Goal: Task Accomplishment & Management: Manage account settings

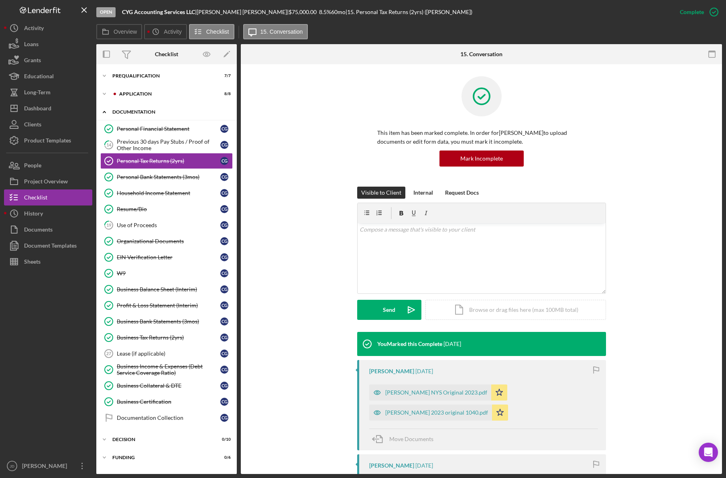
click at [105, 112] on icon "Icon/Expander" at bounding box center [104, 112] width 16 height 16
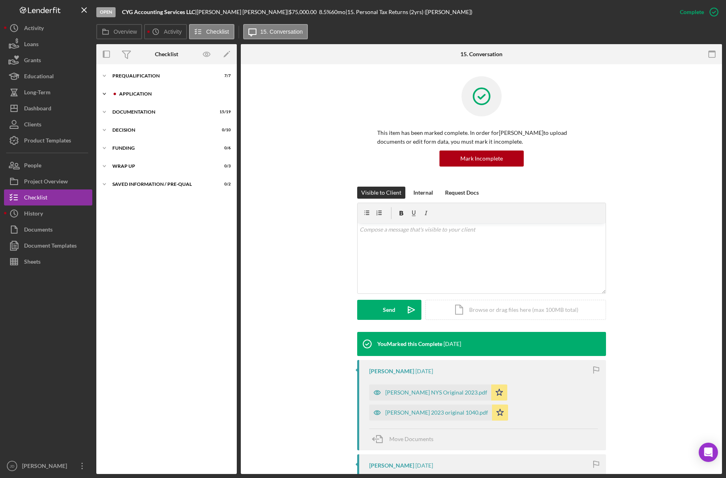
click at [103, 77] on polyline at bounding box center [104, 76] width 2 height 2
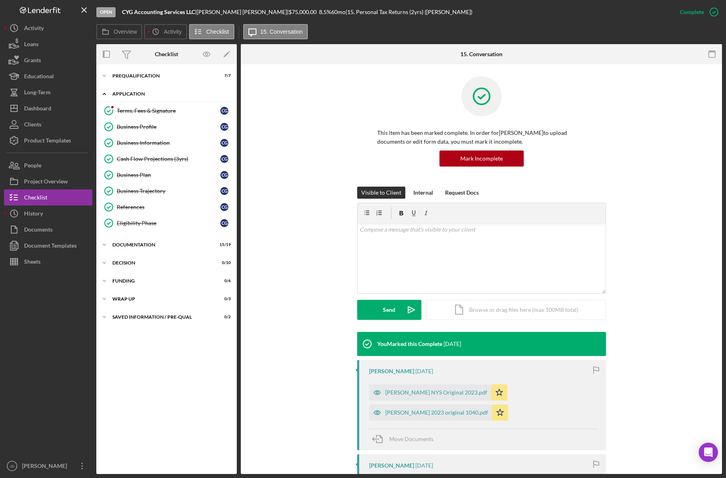
click at [106, 92] on icon "Icon/Expander" at bounding box center [104, 94] width 16 height 16
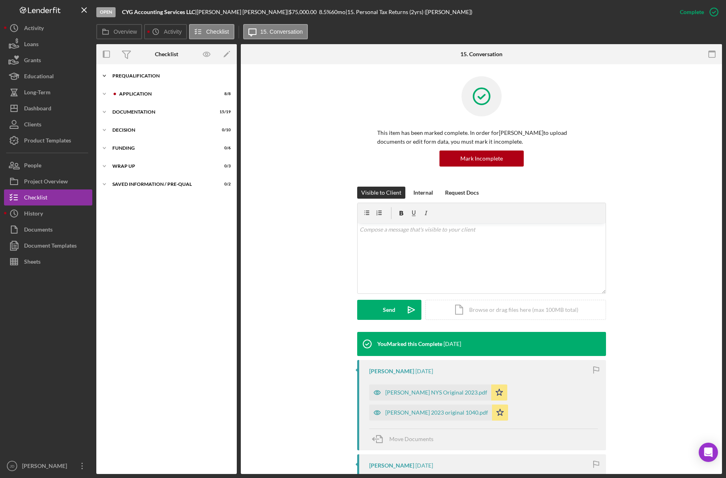
click at [105, 79] on icon "Icon/Expander" at bounding box center [104, 76] width 16 height 16
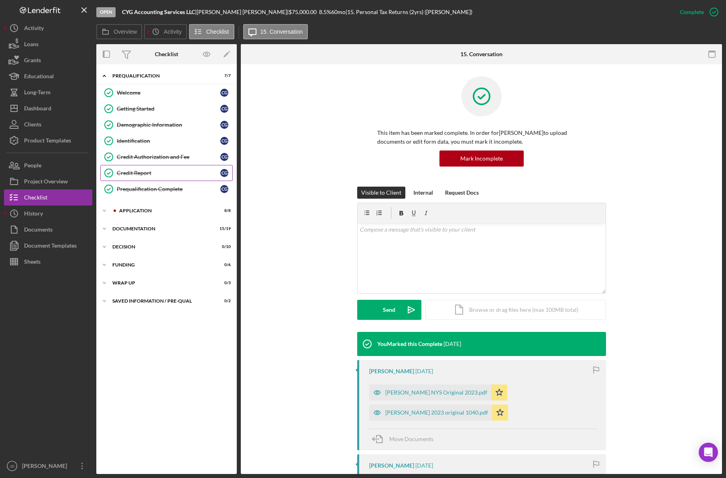
click at [127, 172] on div "Credit Report" at bounding box center [168, 173] width 103 height 6
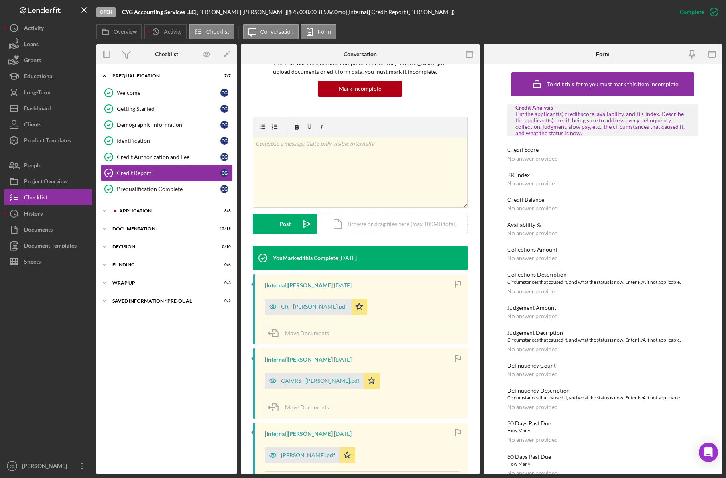
scroll to position [150, 0]
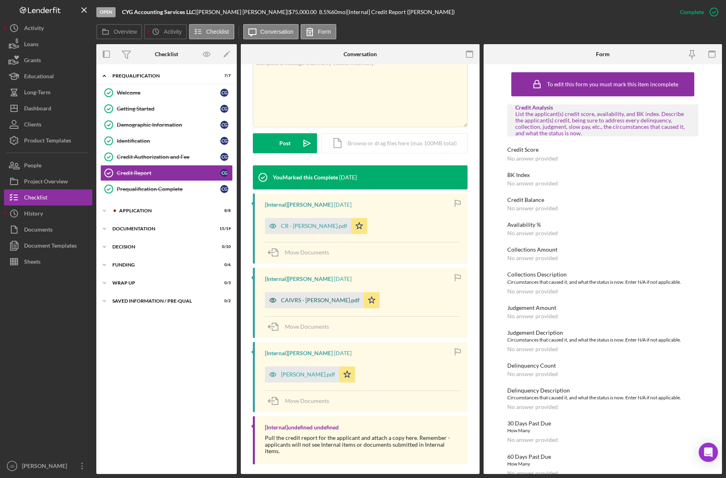
click at [293, 299] on div "CAIVRS - [PERSON_NAME].pdf" at bounding box center [320, 300] width 79 height 6
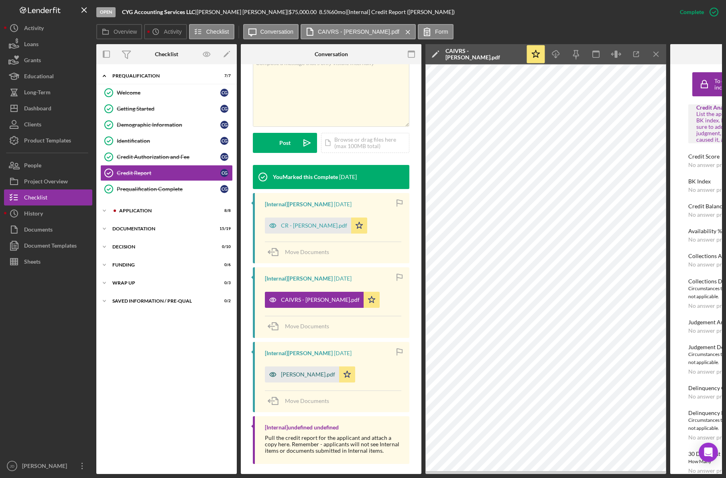
click at [311, 376] on div "[PERSON_NAME].pdf" at bounding box center [308, 374] width 54 height 6
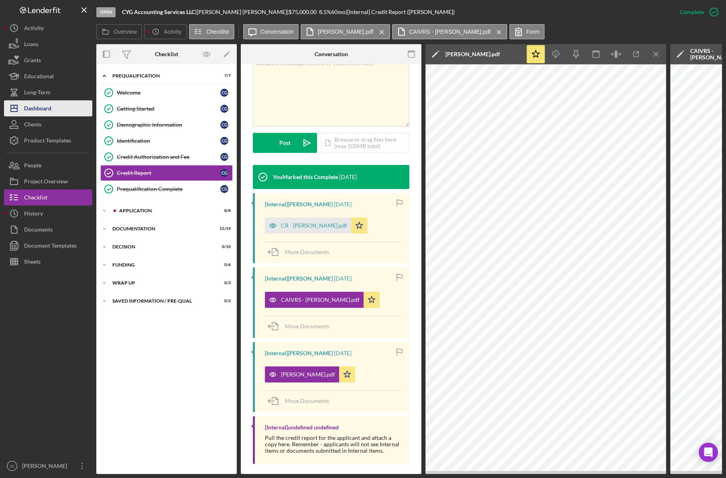
click at [42, 107] on div "Dashboard" at bounding box center [37, 109] width 27 height 18
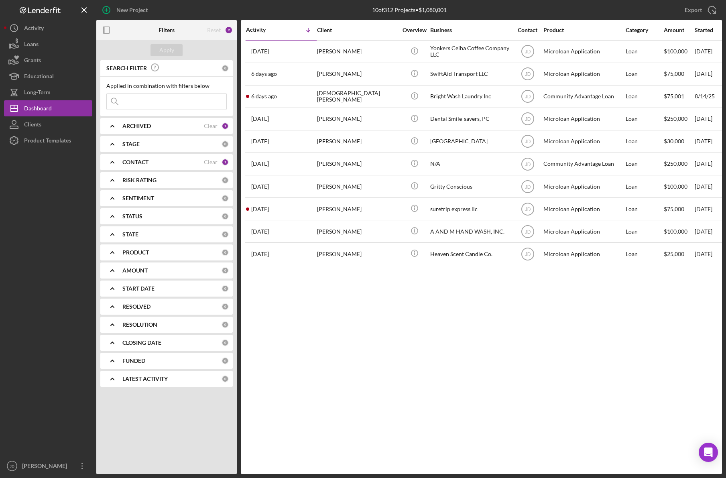
click at [106, 161] on icon "Icon/Expander" at bounding box center [112, 162] width 20 height 20
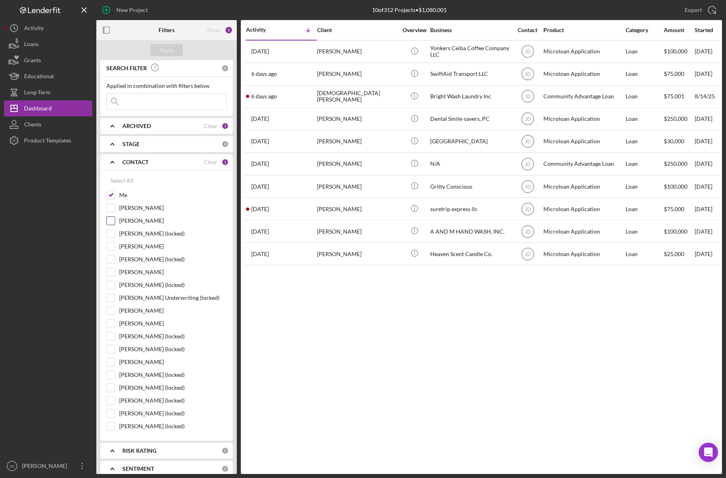
click at [114, 224] on input "[PERSON_NAME]" at bounding box center [111, 221] width 8 height 8
click at [111, 218] on input "[PERSON_NAME]" at bounding box center [111, 221] width 8 height 8
checkbox input "false"
click at [110, 208] on input "[PERSON_NAME]" at bounding box center [111, 208] width 8 height 8
checkbox input "true"
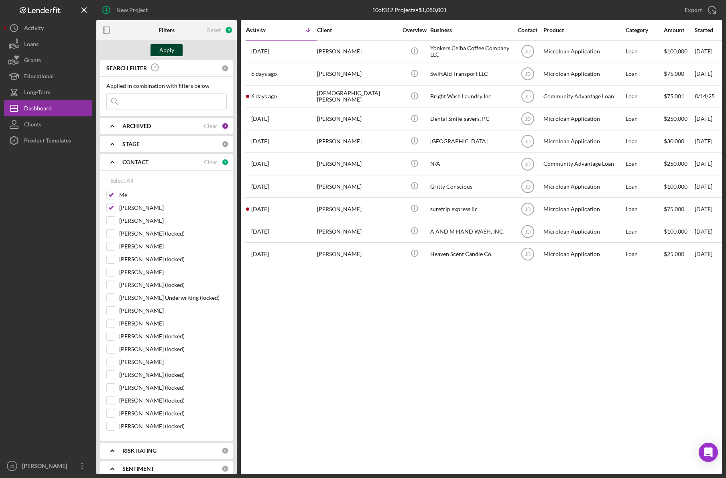
click at [171, 49] on div "Apply" at bounding box center [166, 50] width 15 height 12
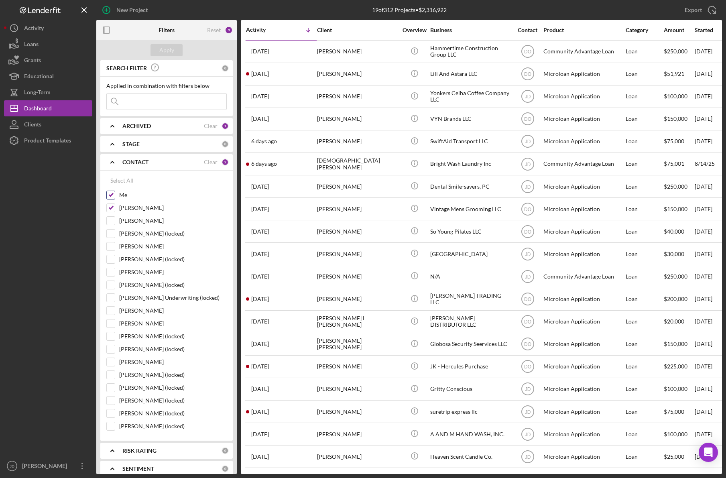
click at [113, 195] on input "Me" at bounding box center [111, 195] width 8 height 8
checkbox input "false"
click at [174, 51] on button "Apply" at bounding box center [166, 50] width 32 height 12
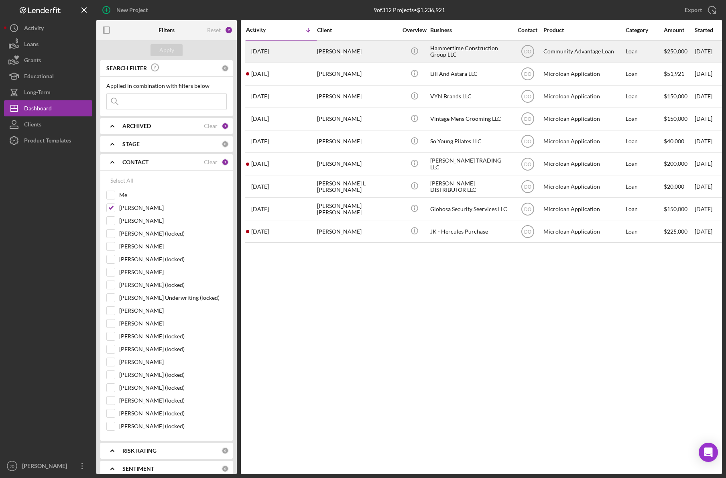
click at [339, 51] on div "[PERSON_NAME]" at bounding box center [357, 51] width 80 height 21
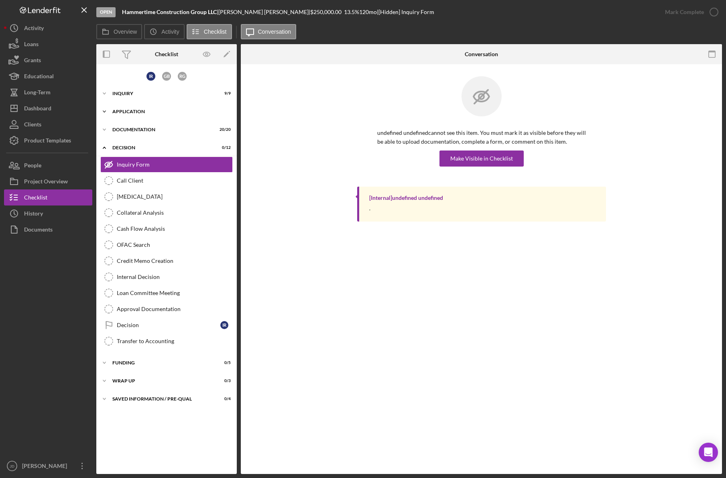
click at [124, 109] on div "Application" at bounding box center [169, 111] width 114 height 5
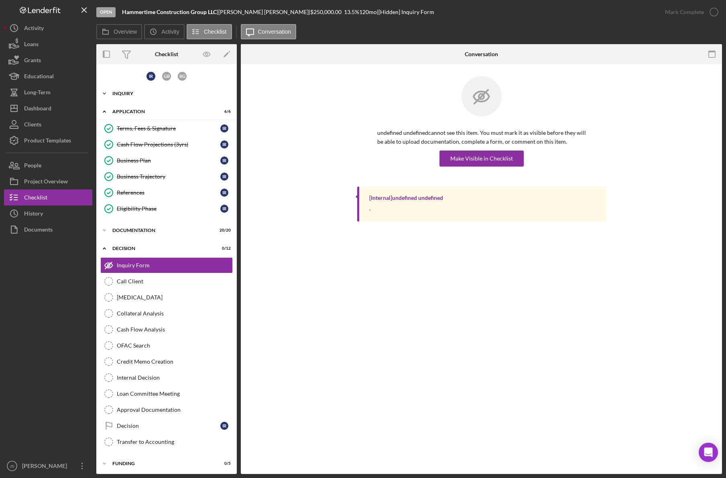
drag, startPoint x: 105, startPoint y: 109, endPoint x: 105, endPoint y: 98, distance: 10.8
click at [105, 109] on icon "Icon/Expander" at bounding box center [104, 111] width 16 height 16
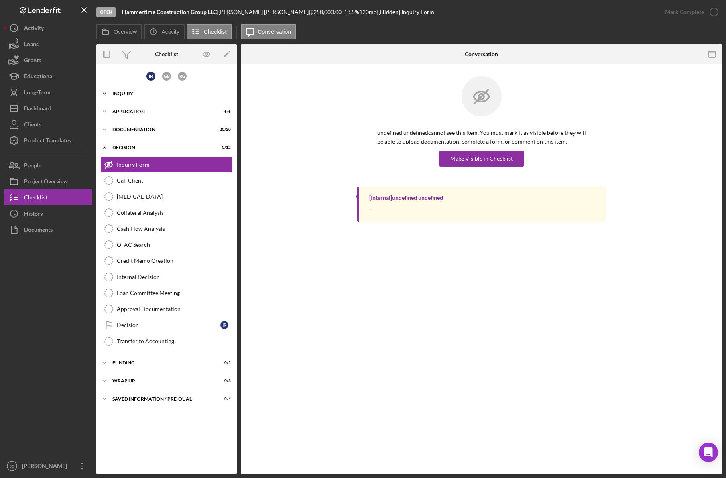
click at [105, 92] on icon "Icon/Expander" at bounding box center [104, 93] width 16 height 16
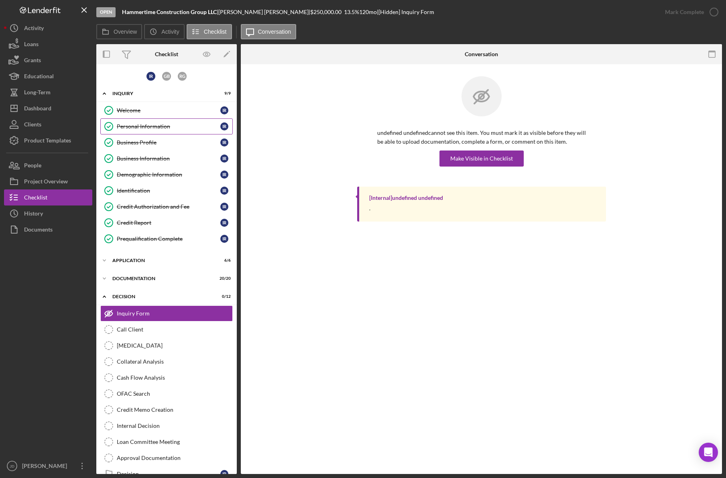
click at [138, 128] on div "Personal Information" at bounding box center [168, 126] width 103 height 6
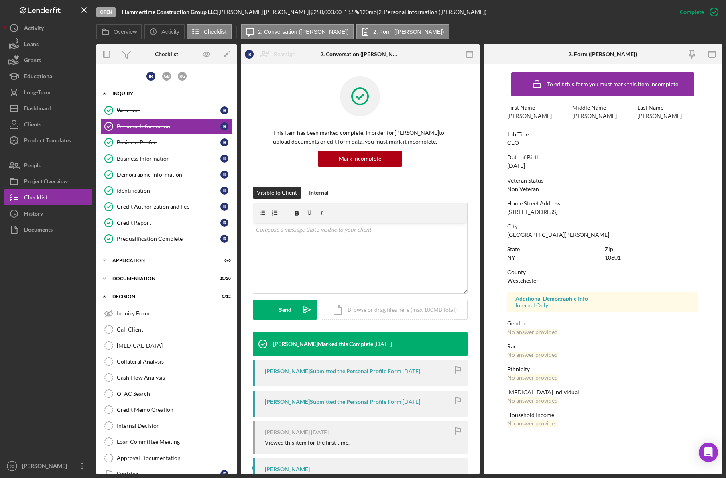
click at [103, 93] on icon "Icon/Expander" at bounding box center [104, 93] width 16 height 16
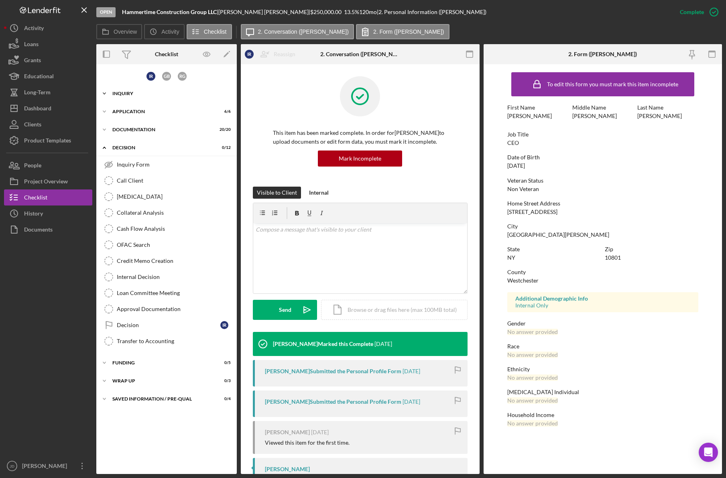
click at [106, 91] on icon "Icon/Expander" at bounding box center [104, 93] width 16 height 16
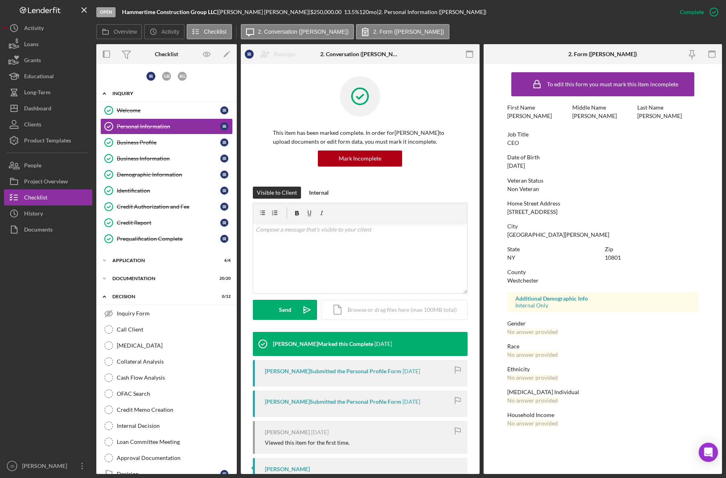
click at [106, 91] on icon "Icon/Expander" at bounding box center [104, 93] width 16 height 16
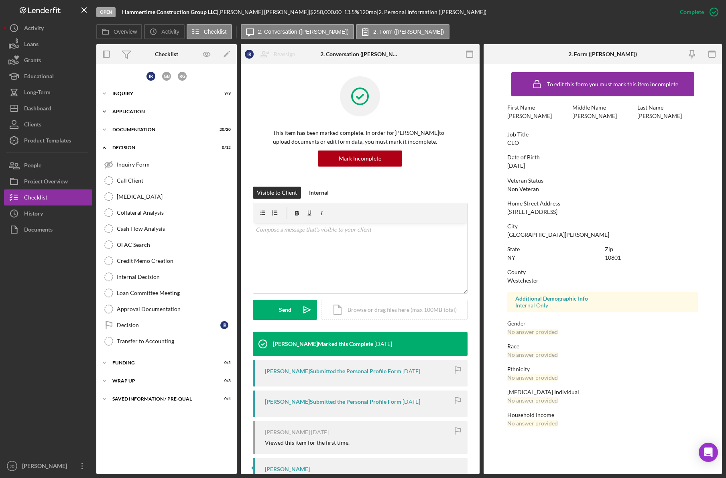
click at [107, 109] on icon "Icon/Expander" at bounding box center [104, 111] width 16 height 16
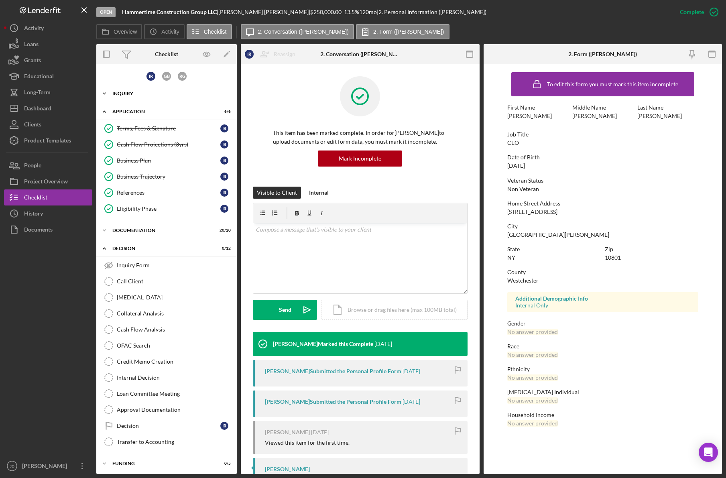
click at [103, 94] on icon "Icon/Expander" at bounding box center [104, 93] width 16 height 16
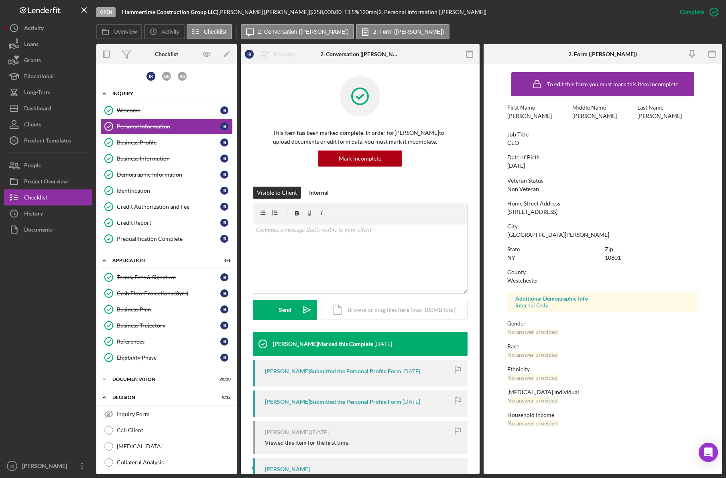
click at [105, 94] on icon "Icon/Expander" at bounding box center [104, 93] width 16 height 16
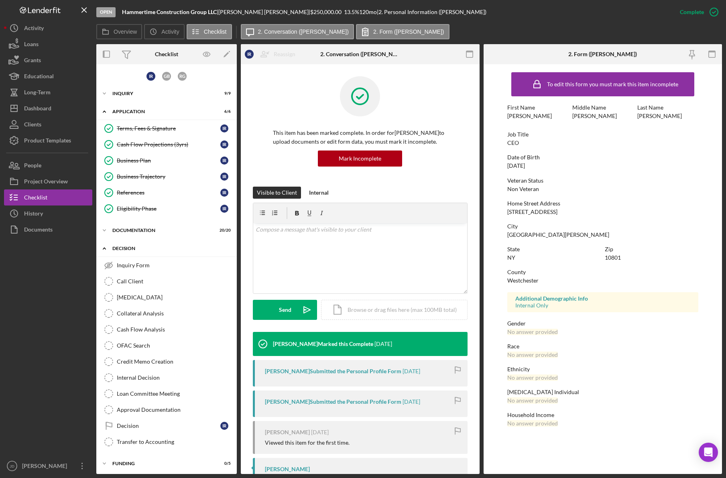
click at [106, 249] on icon "Icon/Expander" at bounding box center [104, 248] width 16 height 16
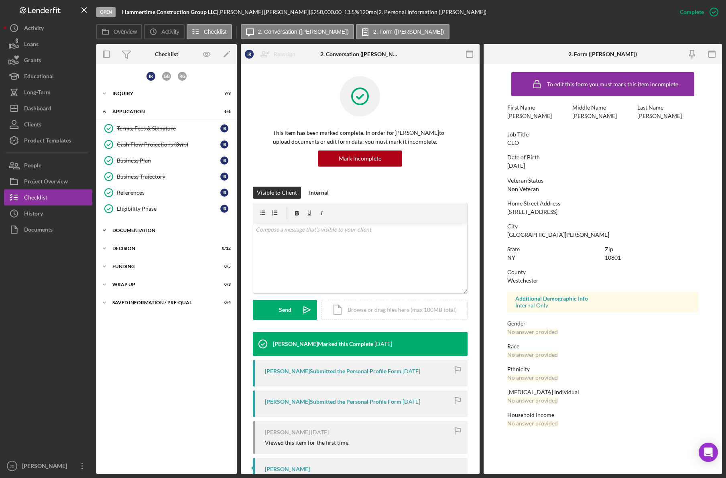
click at [102, 229] on icon "Icon/Expander" at bounding box center [104, 230] width 16 height 16
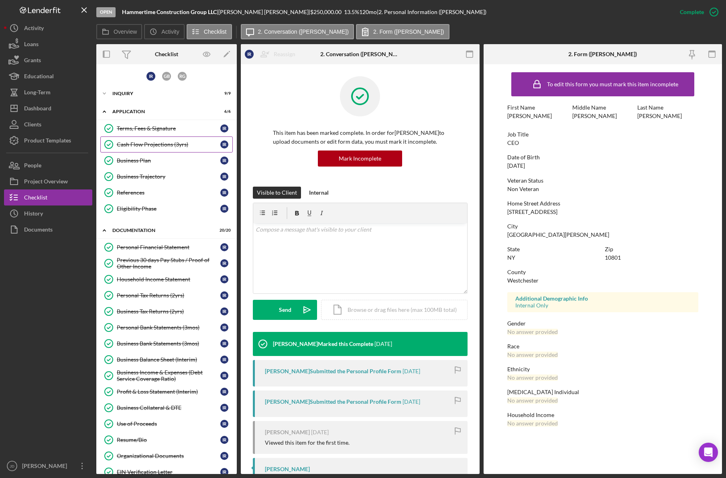
click at [146, 144] on div "Cash Flow Projections (3yrs)" at bounding box center [168, 144] width 103 height 6
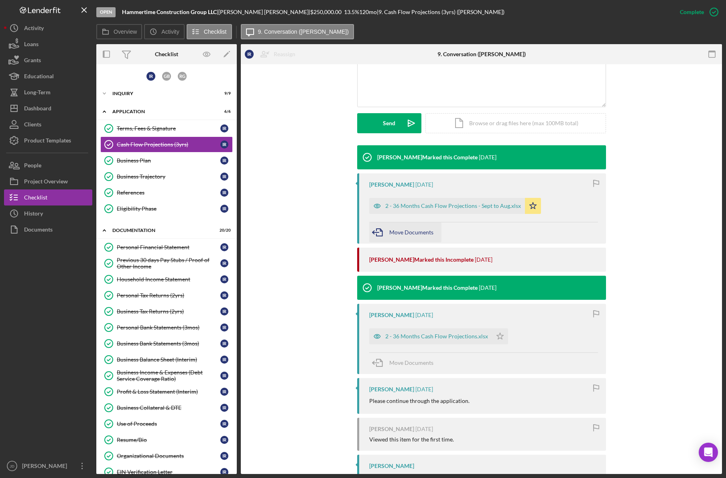
scroll to position [159, 0]
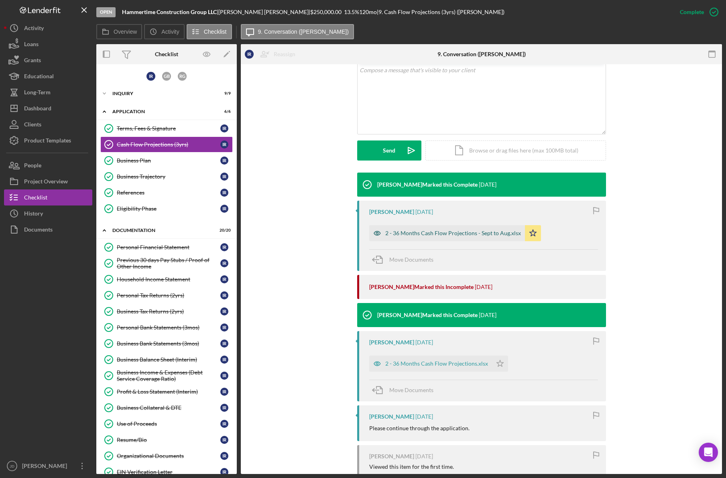
click at [435, 232] on div "2 - 36 Months Cash Flow Projections - Sept to Aug.xlsx" at bounding box center [453, 233] width 136 height 6
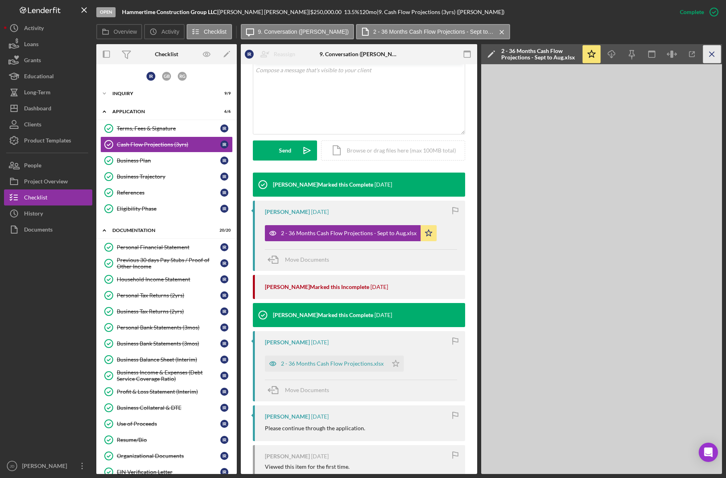
click at [708, 56] on icon "Icon/Menu Close" at bounding box center [712, 54] width 18 height 18
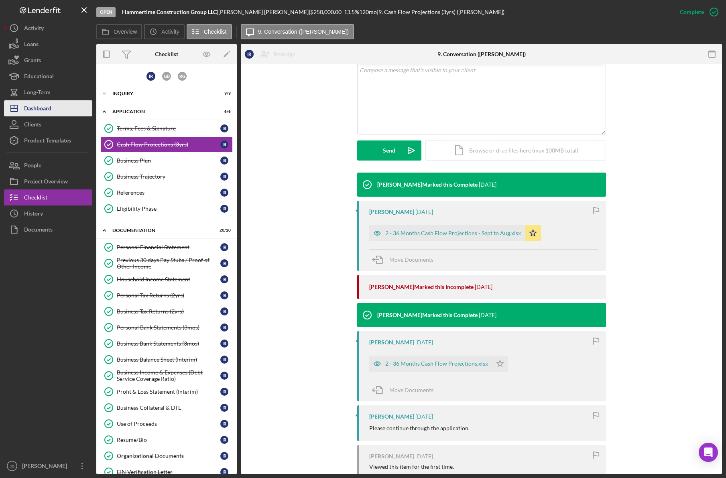
click at [45, 110] on div "Dashboard" at bounding box center [37, 109] width 27 height 18
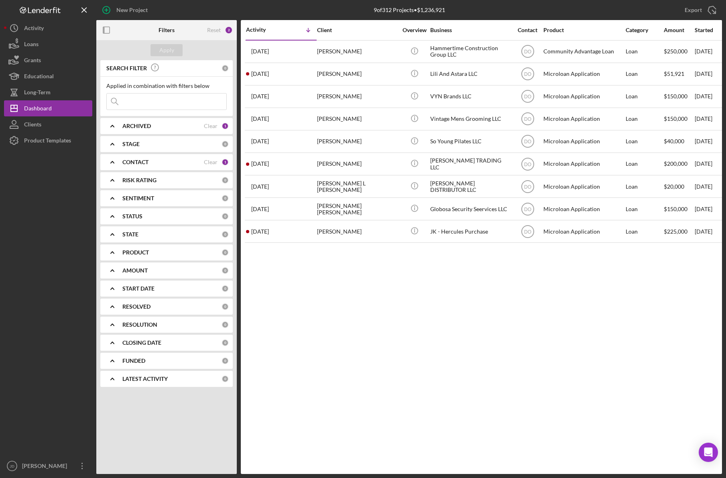
click at [144, 162] on b "CONTACT" at bounding box center [135, 162] width 26 height 6
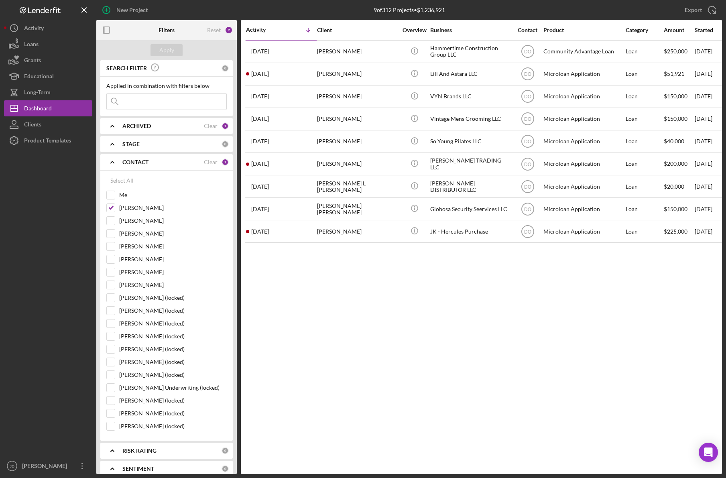
click at [130, 162] on b "CONTACT" at bounding box center [135, 162] width 26 height 6
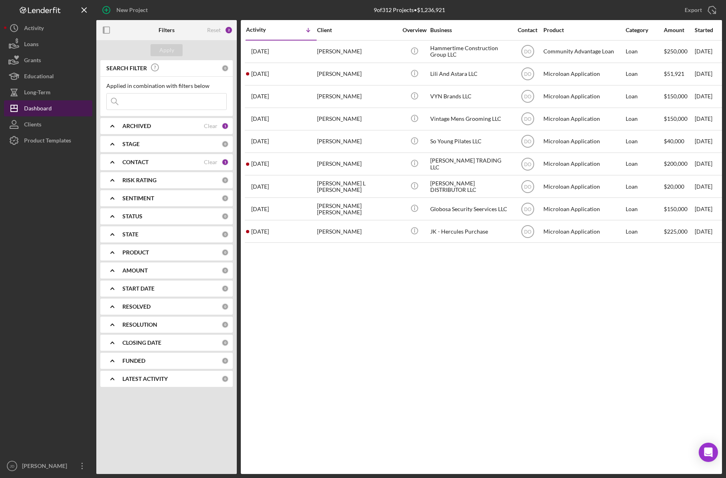
click at [39, 109] on div "Dashboard" at bounding box center [38, 109] width 28 height 18
click at [116, 162] on icon "Icon/Expander" at bounding box center [112, 162] width 20 height 20
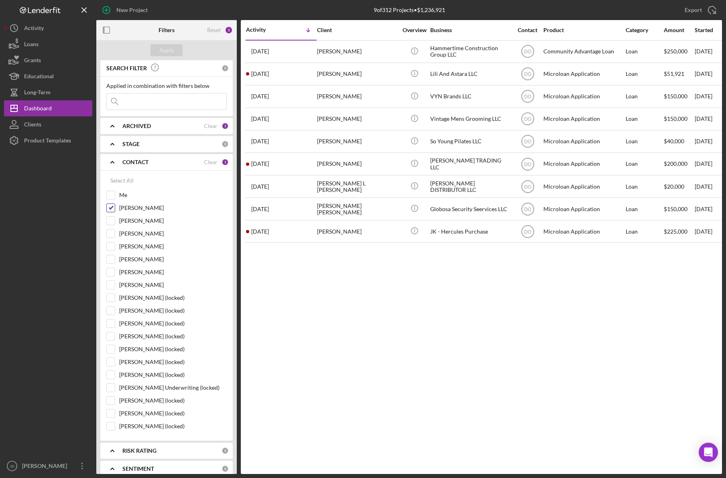
click at [110, 207] on input "[PERSON_NAME]" at bounding box center [111, 208] width 8 height 8
checkbox input "false"
click at [112, 273] on input "[PERSON_NAME]" at bounding box center [111, 272] width 8 height 8
checkbox input "true"
click at [171, 48] on div "Apply" at bounding box center [166, 50] width 15 height 12
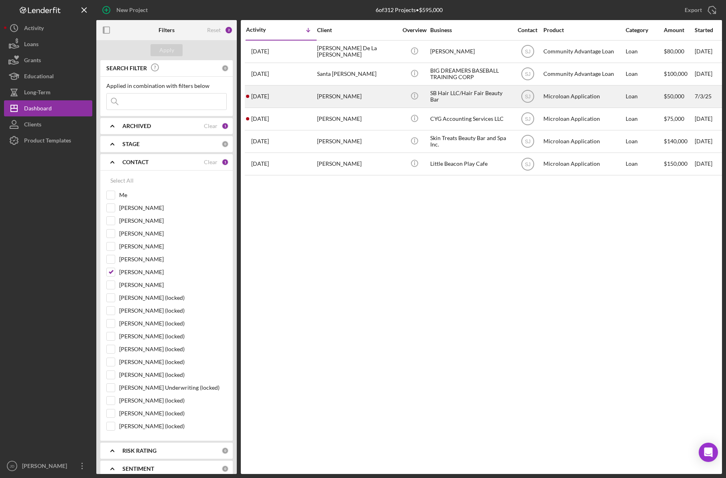
click at [450, 91] on div "SB Hair LLC/Hair Fair Beauty Bar" at bounding box center [470, 96] width 80 height 21
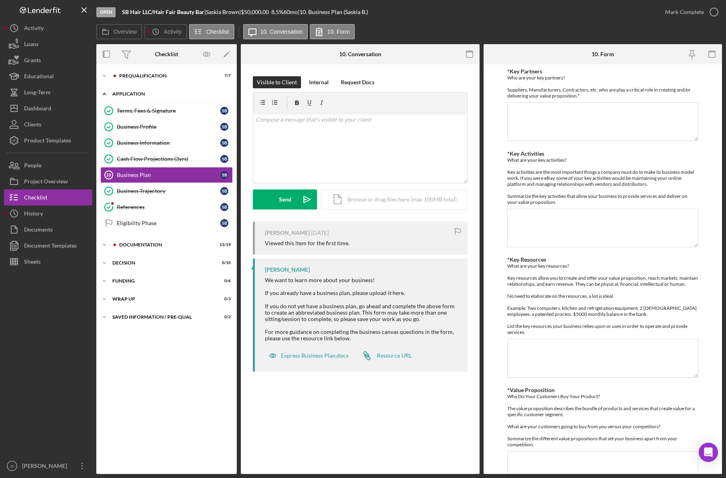
click at [104, 95] on icon "Icon/Expander" at bounding box center [104, 94] width 16 height 16
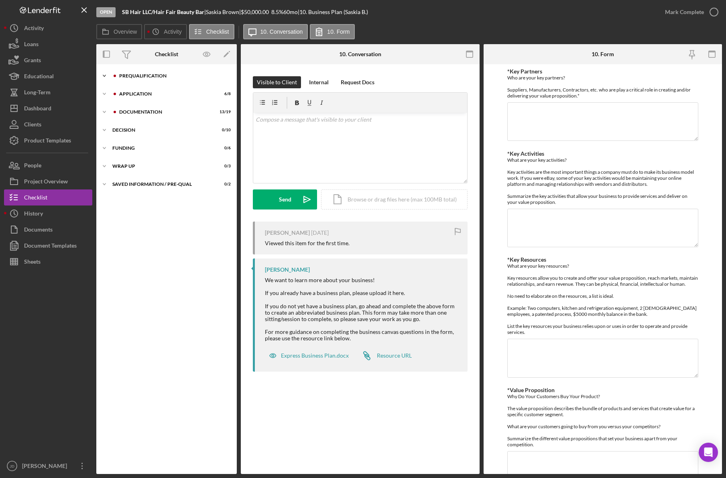
click at [103, 73] on icon "Icon/Expander" at bounding box center [104, 76] width 16 height 16
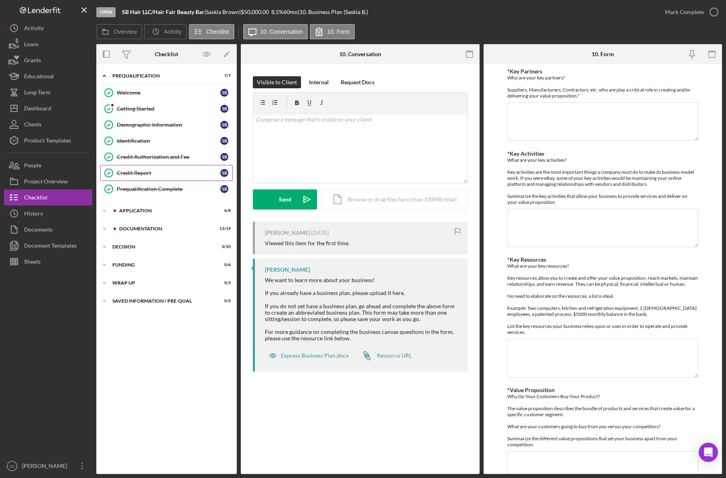
click at [136, 173] on div "Credit Report" at bounding box center [168, 173] width 103 height 6
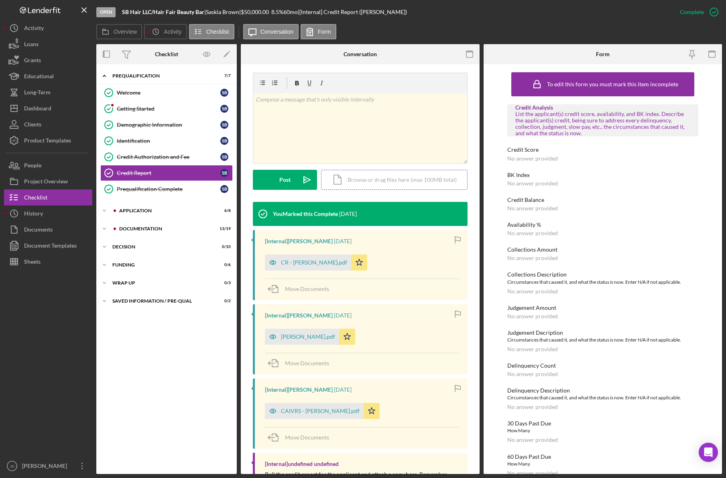
scroll to position [150, 0]
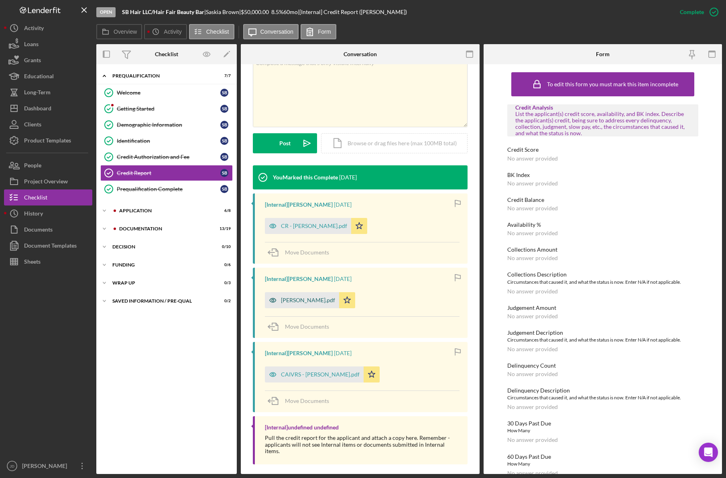
click at [308, 302] on div "[PERSON_NAME].pdf" at bounding box center [308, 300] width 54 height 6
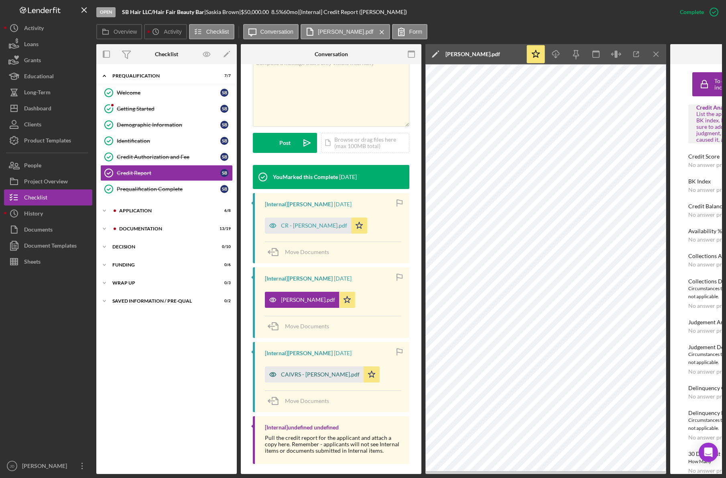
click at [323, 375] on div "CAIVRS - [PERSON_NAME].pdf" at bounding box center [320, 374] width 79 height 6
